Goal: Transaction & Acquisition: Obtain resource

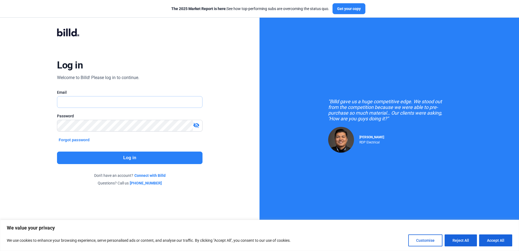
type input "[PERSON_NAME][EMAIL_ADDRESS][DOMAIN_NAME]"
click at [137, 156] on button "Log in" at bounding box center [129, 157] width 145 height 12
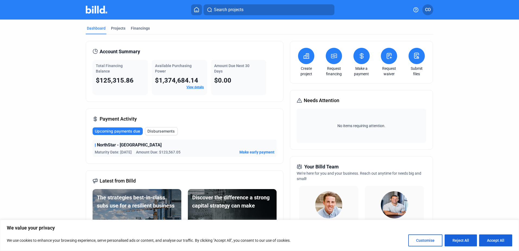
click at [333, 61] on button at bounding box center [334, 56] width 16 height 16
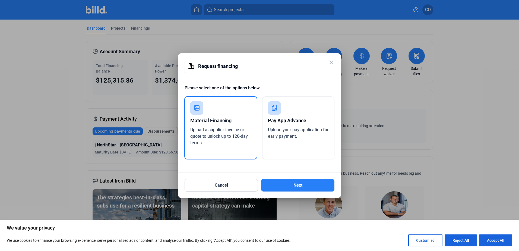
click at [291, 123] on div "Pay App Advance" at bounding box center [298, 120] width 61 height 12
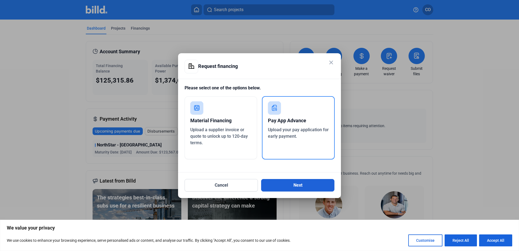
click at [306, 182] on button "Next" at bounding box center [297, 185] width 73 height 12
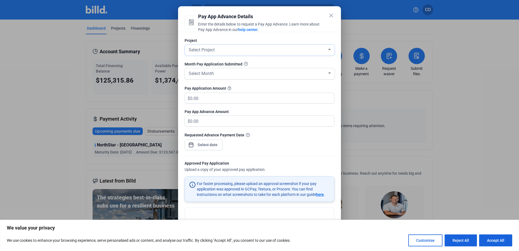
click at [327, 50] on div at bounding box center [329, 49] width 5 height 4
click at [226, 49] on span "add Create new project" at bounding box center [258, 50] width 142 height 10
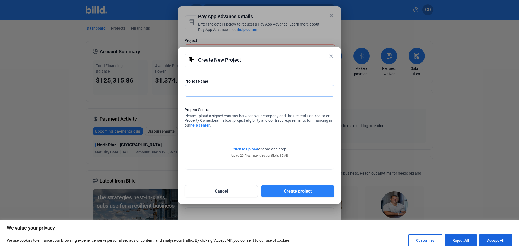
click at [206, 91] on input "text" at bounding box center [256, 90] width 143 height 11
click at [217, 90] on input "[PERSON_NAME]" at bounding box center [256, 90] width 143 height 11
type input "[PERSON_NAME] Builders"
click at [247, 146] on div "Click to upload Tap to upload or drag and drop Up to 20 files, max size per fil…" at bounding box center [259, 152] width 149 height 34
click at [246, 149] on span "Click to upload" at bounding box center [246, 149] width 26 height 4
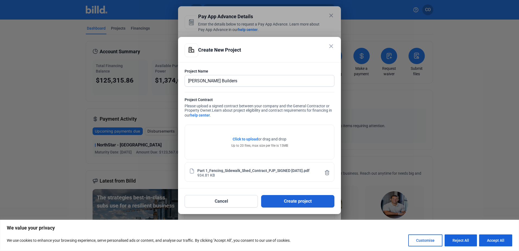
click at [302, 201] on button "Create project" at bounding box center [297, 201] width 73 height 12
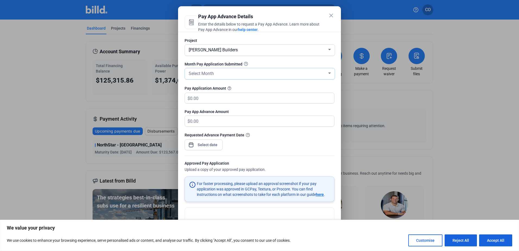
click at [219, 71] on div "Select Month" at bounding box center [256, 73] width 139 height 8
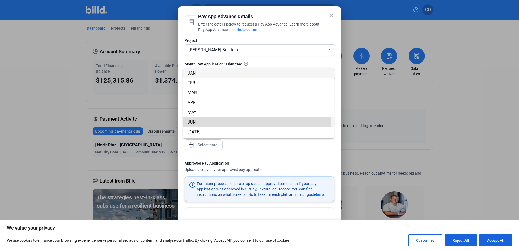
click at [204, 123] on span "JUN" at bounding box center [258, 122] width 142 height 10
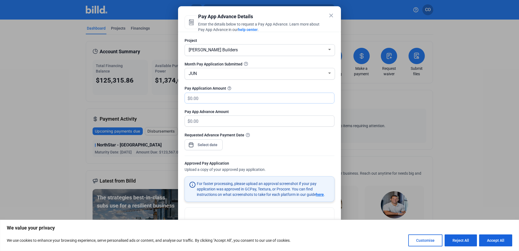
drag, startPoint x: 208, startPoint y: 98, endPoint x: 190, endPoint y: 94, distance: 19.0
click at [190, 94] on input "text" at bounding box center [262, 98] width 144 height 11
type input "3"
type input "3.00"
type input "34"
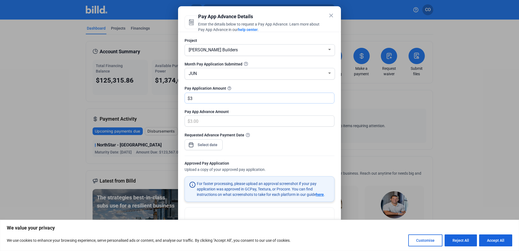
type input "34.00"
type input "340"
type input "340.00"
type input "3401"
type input "3,401.00"
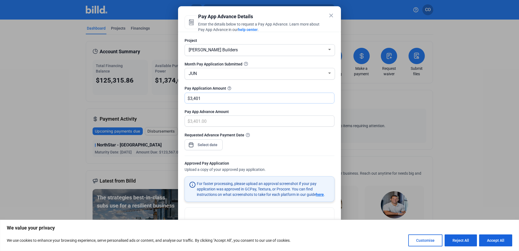
type input "3,4010"
type input "34,010.00"
type input "34,0100"
type input "340,100.00"
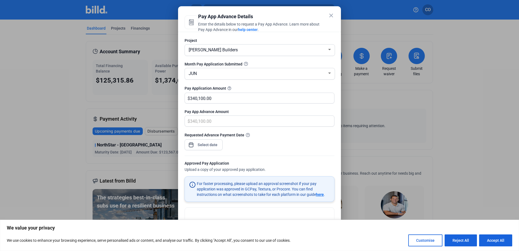
click at [215, 145] on div "close Pay App Advance Details Enter the details below to request a Pay App Adva…" at bounding box center [259, 125] width 519 height 251
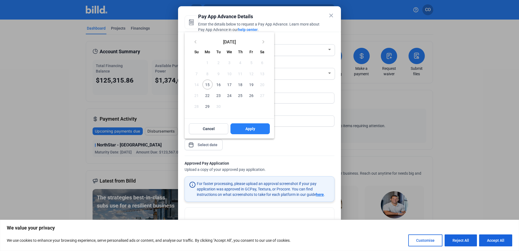
click at [209, 83] on span "15" at bounding box center [207, 84] width 10 height 10
click at [256, 128] on button "Apply" at bounding box center [249, 128] width 39 height 11
type input "[DATE]"
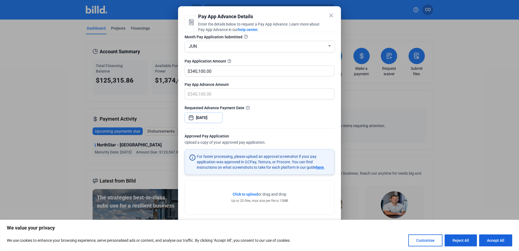
scroll to position [32, 0]
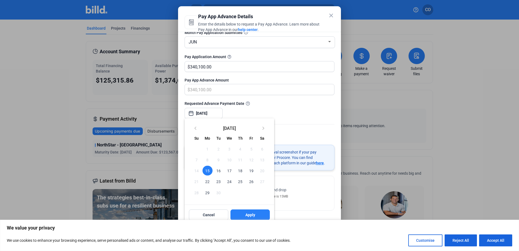
click at [300, 189] on div at bounding box center [259, 125] width 519 height 251
click at [318, 117] on div at bounding box center [259, 125] width 519 height 251
click at [42, 92] on div at bounding box center [259, 125] width 519 height 251
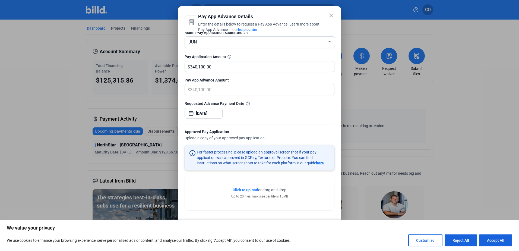
click at [244, 187] on span "Click to upload" at bounding box center [246, 189] width 26 height 4
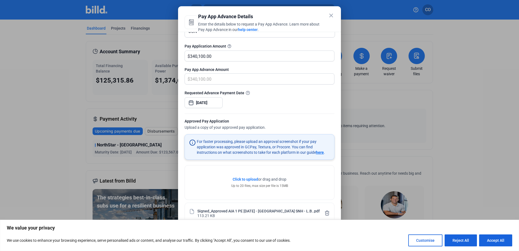
scroll to position [52, 0]
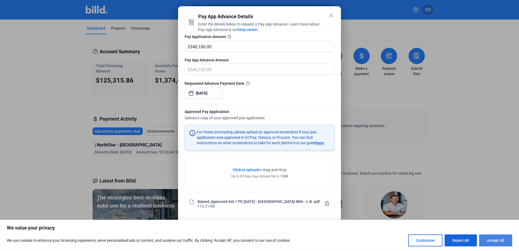
click at [492, 237] on button "Accept All" at bounding box center [495, 240] width 33 height 12
checkbox input "true"
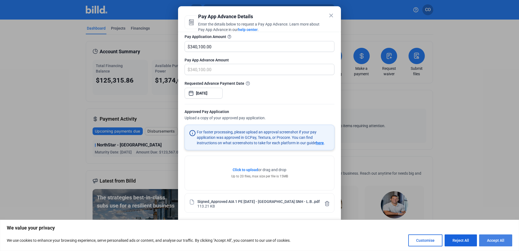
checkbox input "true"
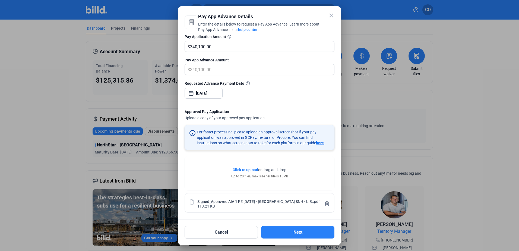
scroll to position [0, 0]
click at [283, 230] on button "Next" at bounding box center [297, 232] width 73 height 12
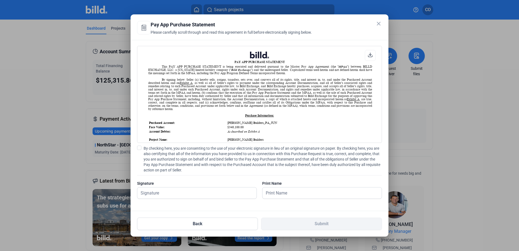
scroll to position [0, 0]
click at [170, 194] on input "text" at bounding box center [196, 192] width 119 height 11
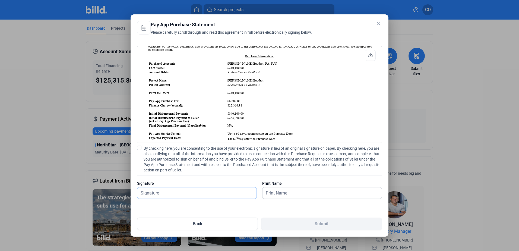
scroll to position [63, 0]
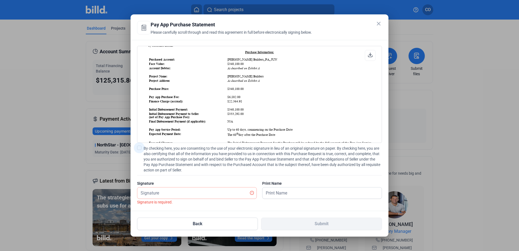
click at [140, 146] on span at bounding box center [139, 147] width 4 height 4
click at [0, 0] on input "By checking here, you are consenting to the use of your electronic signature in…" at bounding box center [0, 0] width 0 height 0
click at [221, 189] on input "text" at bounding box center [196, 192] width 119 height 11
click at [183, 192] on input "text" at bounding box center [196, 192] width 119 height 11
click at [161, 192] on input "text" at bounding box center [196, 192] width 119 height 11
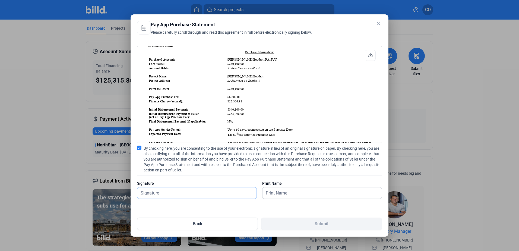
click at [161, 192] on input "text" at bounding box center [196, 192] width 119 height 11
type input "p"
type input "[PERSON_NAME]"
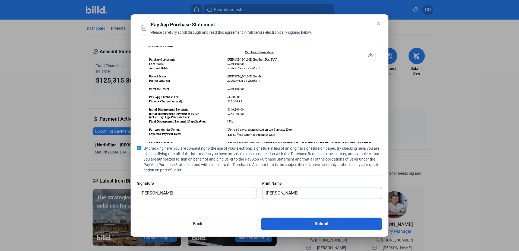
type input "[PERSON_NAME]"
click at [320, 222] on button "Submit" at bounding box center [321, 223] width 121 height 12
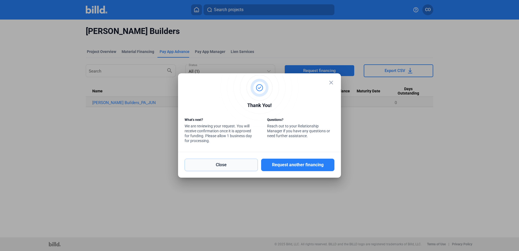
click at [226, 162] on button "Close" at bounding box center [221, 164] width 73 height 12
